Goal: Obtain resource: Download file/media

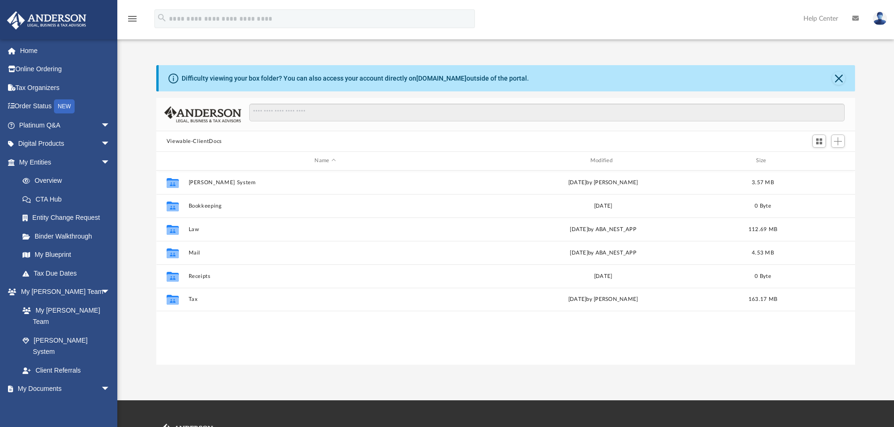
scroll to position [206, 692]
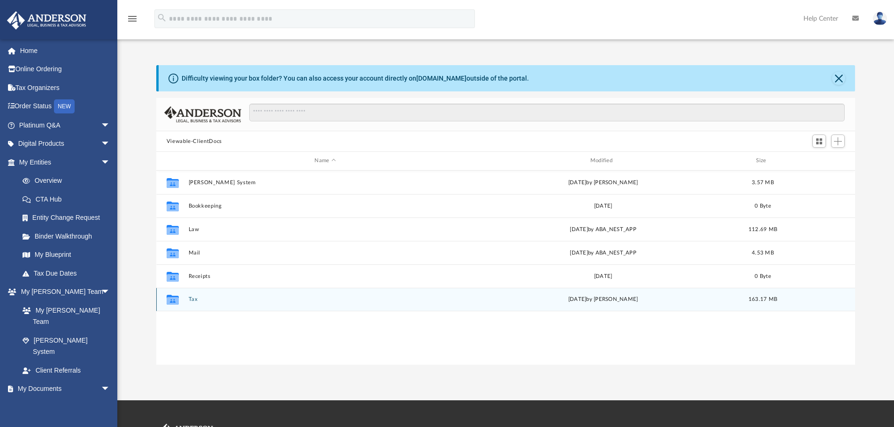
click at [191, 300] on button "Tax" at bounding box center [325, 300] width 274 height 6
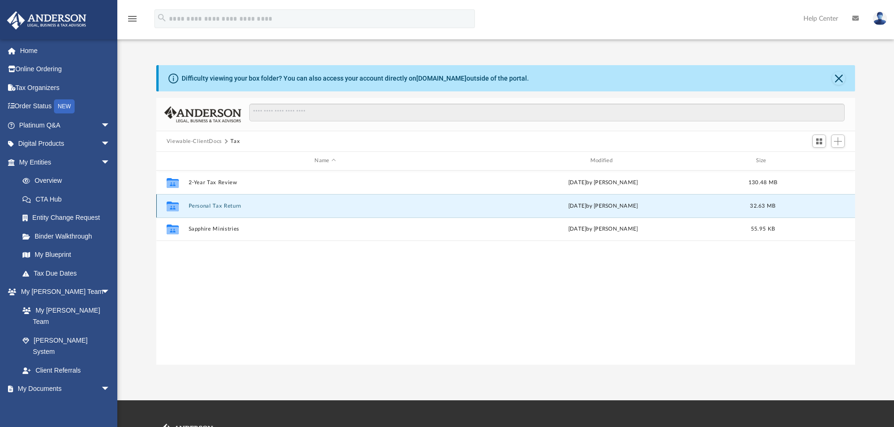
click at [228, 204] on button "Personal Tax Return" at bounding box center [325, 206] width 274 height 6
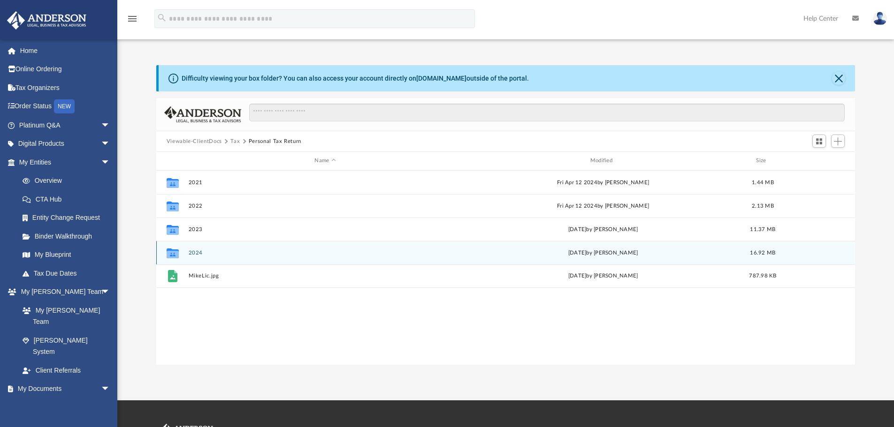
click at [193, 253] on button "2024" at bounding box center [325, 253] width 274 height 6
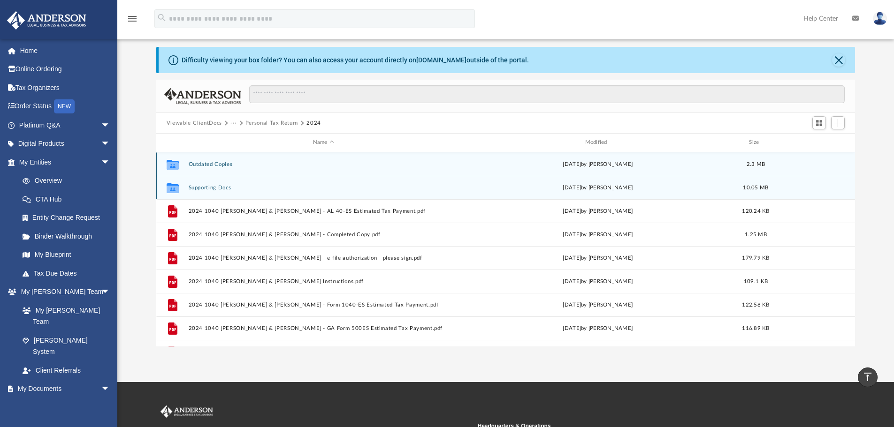
scroll to position [0, 0]
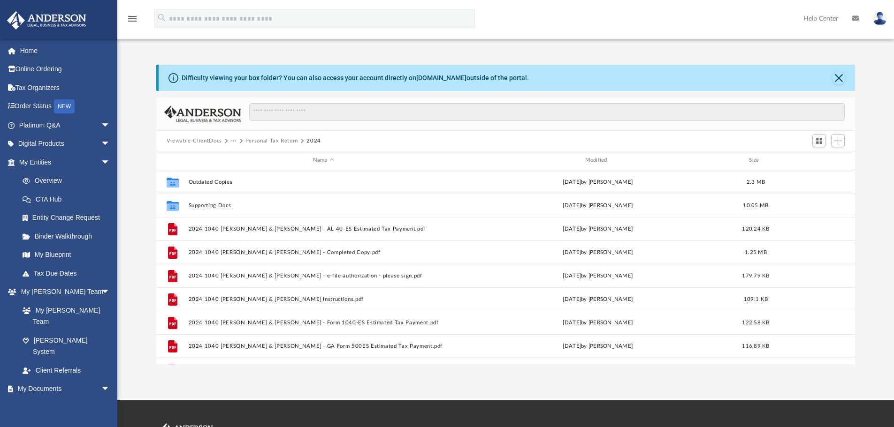
click at [271, 139] on button "Personal Tax Return" at bounding box center [271, 141] width 53 height 8
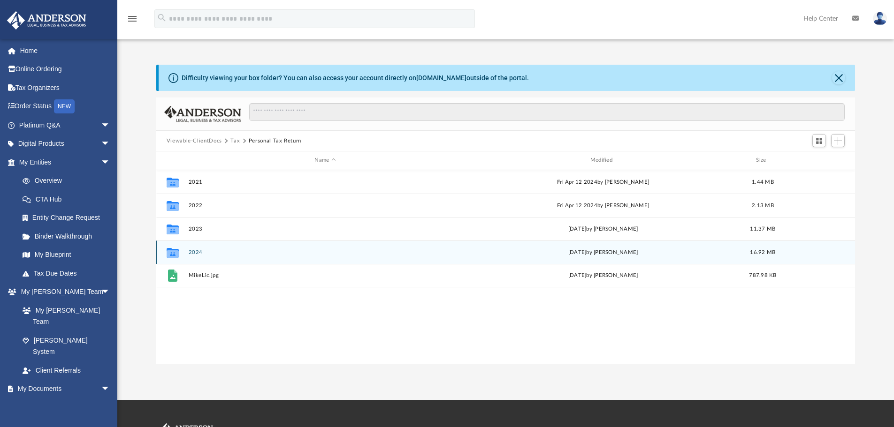
click at [199, 250] on button "2024" at bounding box center [325, 253] width 274 height 6
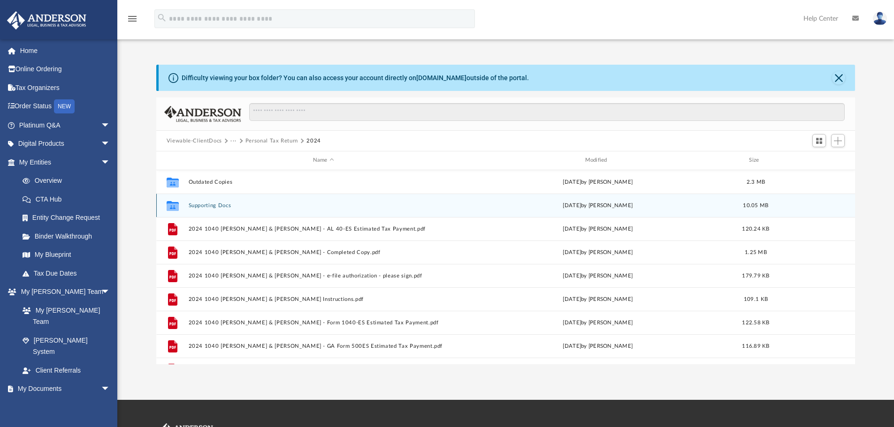
click at [215, 205] on button "Supporting Docs" at bounding box center [323, 206] width 270 height 6
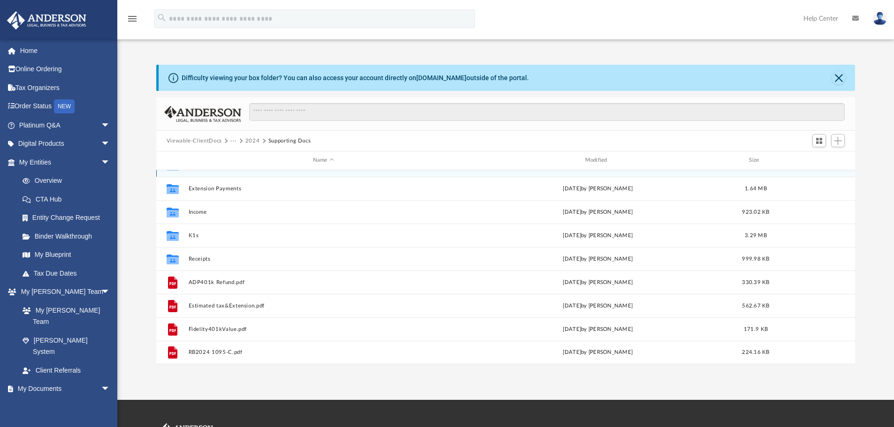
scroll to position [0, 0]
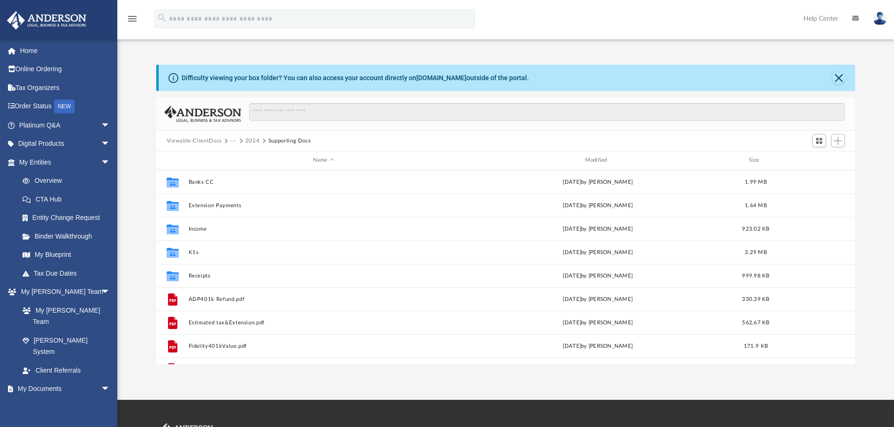
click at [249, 139] on button "2024" at bounding box center [252, 141] width 15 height 8
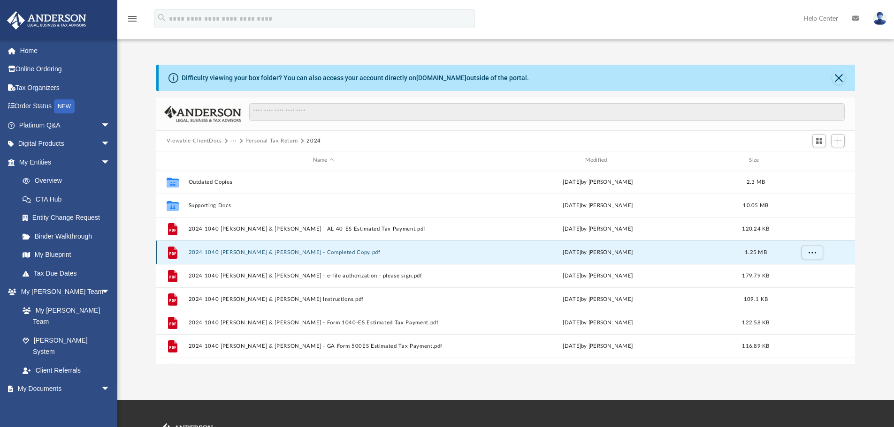
click at [287, 252] on button "2024 1040 [PERSON_NAME] & [PERSON_NAME] - Completed Copy.pdf" at bounding box center [323, 253] width 270 height 6
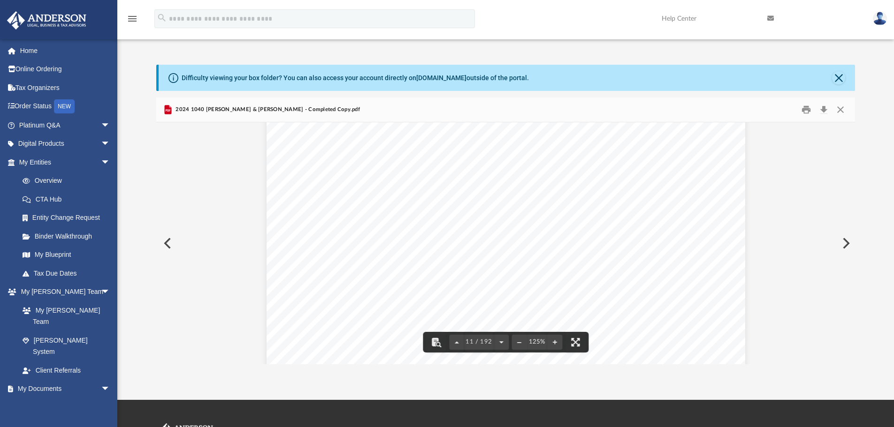
scroll to position [6525, 0]
click at [650, 281] on div "400061 [DATE] Prepared for: Prepared by: Filing Instructions [PERSON_NAME] & [P…" at bounding box center [506, 108] width 479 height 619
click at [834, 76] on button "Close" at bounding box center [838, 77] width 13 height 13
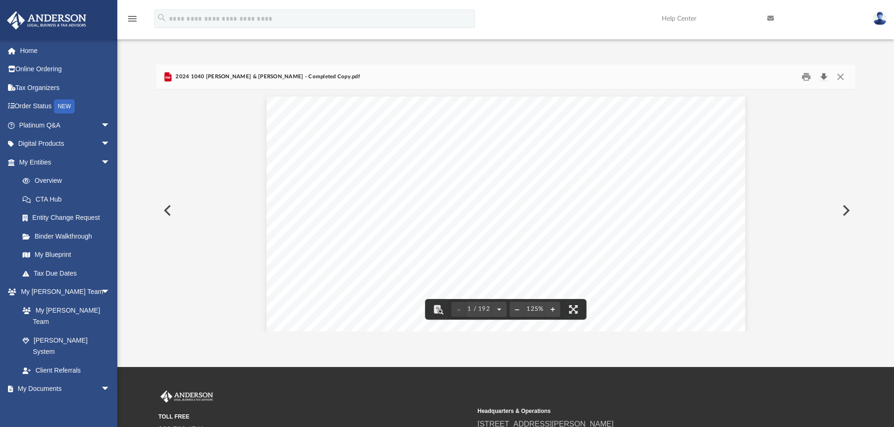
click at [823, 77] on button "Download" at bounding box center [823, 77] width 17 height 15
click at [840, 77] on button "Close" at bounding box center [840, 77] width 17 height 15
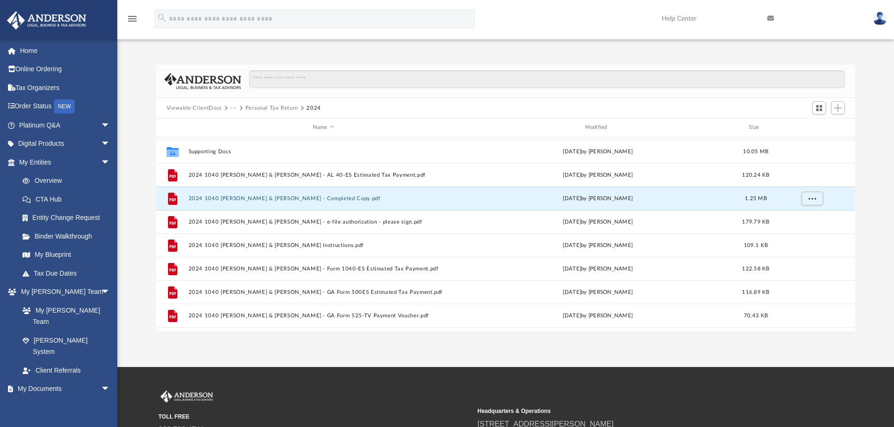
scroll to position [40, 0]
